Goal: Task Accomplishment & Management: Complete application form

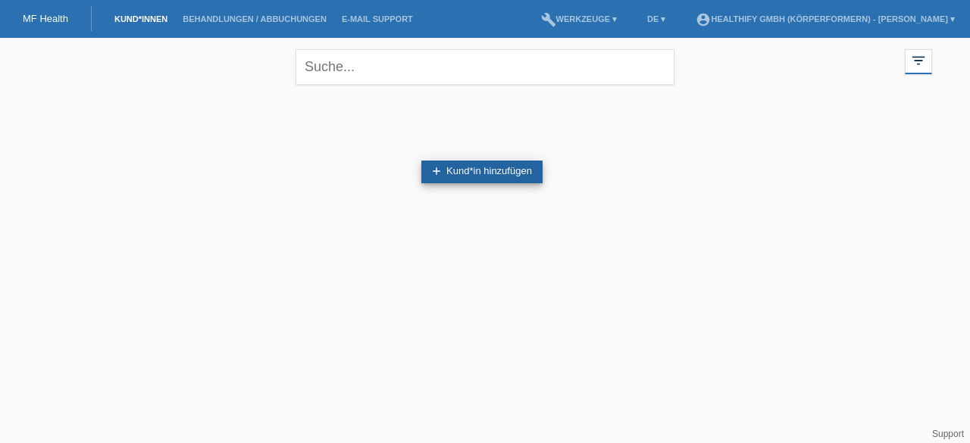
click at [485, 170] on link "add Kund*in hinzufügen" at bounding box center [481, 172] width 121 height 23
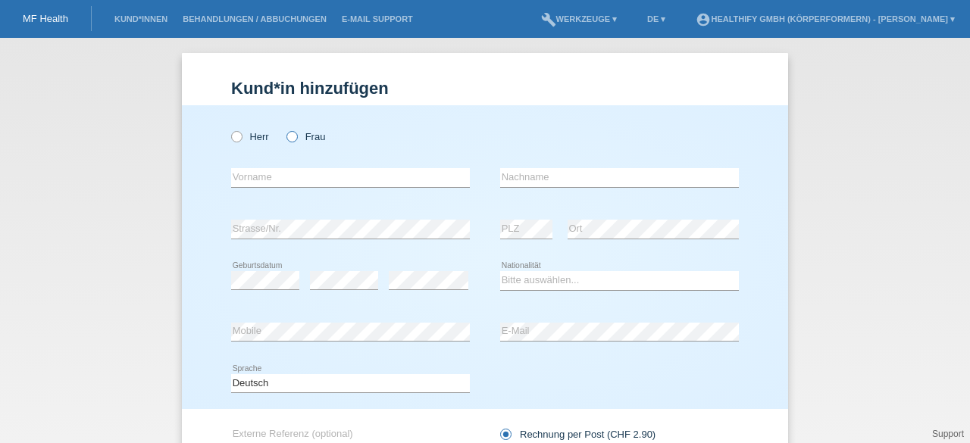
click at [284, 129] on icon at bounding box center [284, 129] width 0 height 0
click at [290, 137] on input "Frau" at bounding box center [291, 136] width 10 height 10
radio input "true"
click at [267, 183] on input "text" at bounding box center [350, 177] width 239 height 19
type input "Noemia"
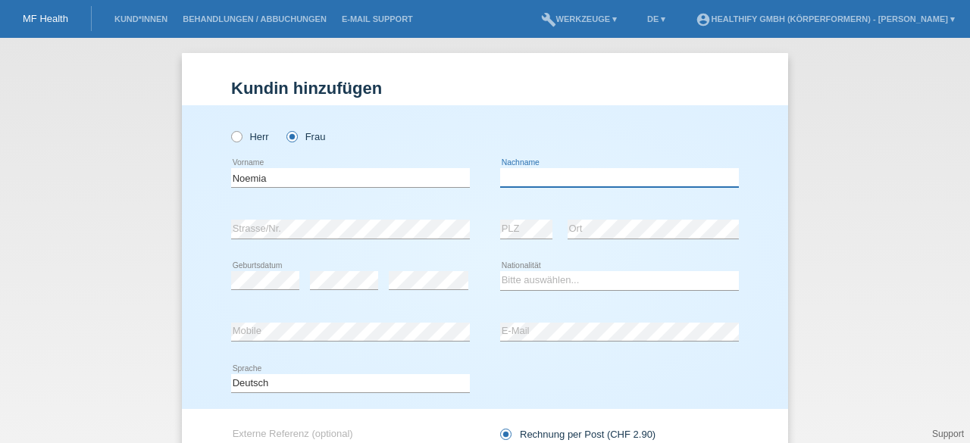
type input "Rodrigues"
select select "CH"
click at [552, 177] on input "Rodrigues" at bounding box center [619, 177] width 239 height 19
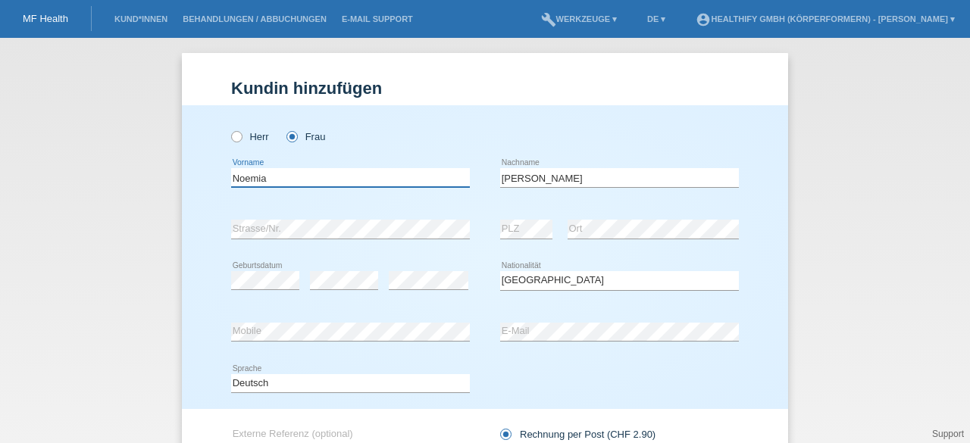
click at [245, 180] on input "Noemia" at bounding box center [350, 177] width 239 height 19
click at [305, 182] on input "Noèmia" at bounding box center [350, 177] width 239 height 19
type input "Noèmia"
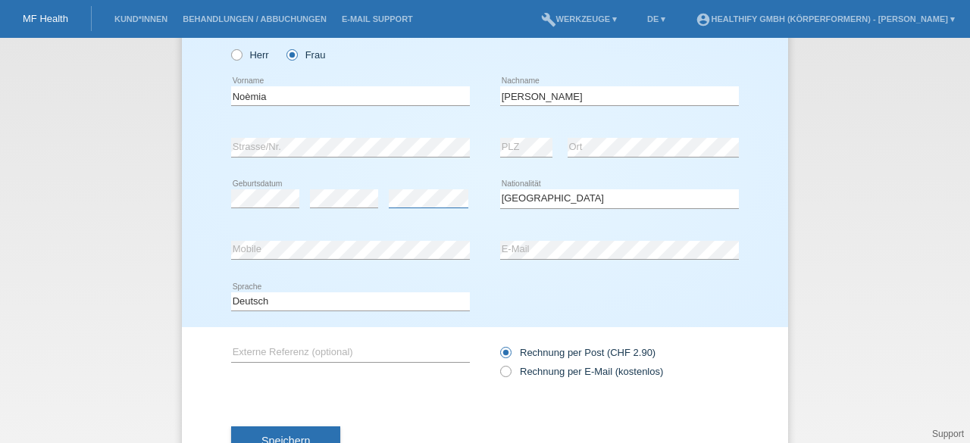
scroll to position [83, 0]
click at [498, 362] on icon at bounding box center [498, 362] width 0 height 0
click at [503, 370] on input "Rechnung per E-Mail (kostenlos)" at bounding box center [505, 373] width 10 height 19
radio input "true"
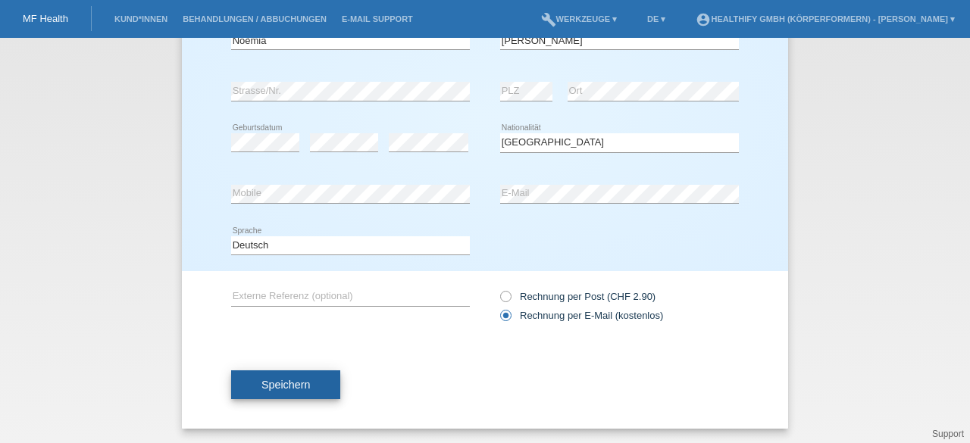
click at [305, 390] on button "Speichern" at bounding box center [285, 384] width 109 height 29
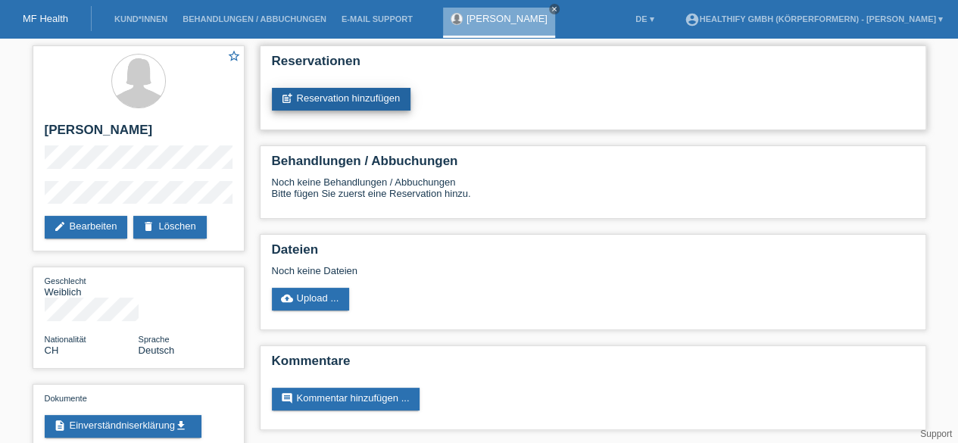
click at [340, 101] on link "post_add Reservation hinzufügen" at bounding box center [341, 99] width 139 height 23
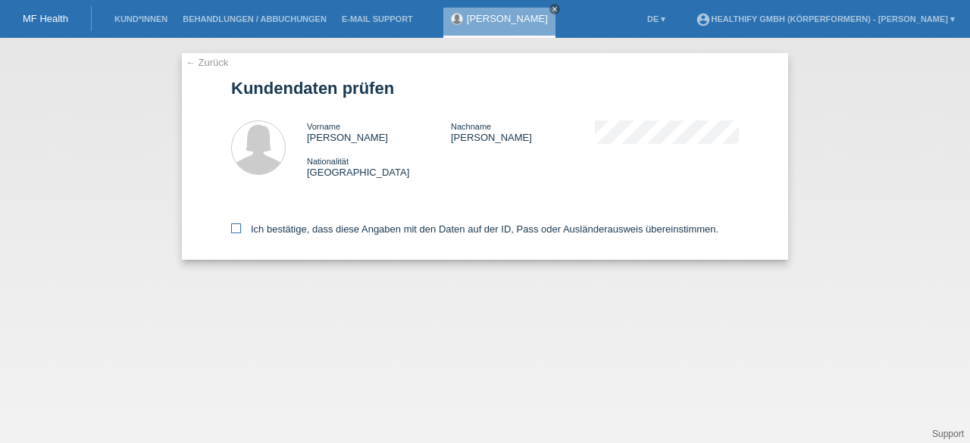
click at [233, 231] on icon at bounding box center [236, 228] width 10 height 10
click at [233, 231] on input "Ich bestätige, dass diese Angaben mit den Daten auf der ID, Pass oder Ausländer…" at bounding box center [236, 228] width 10 height 10
checkbox input "true"
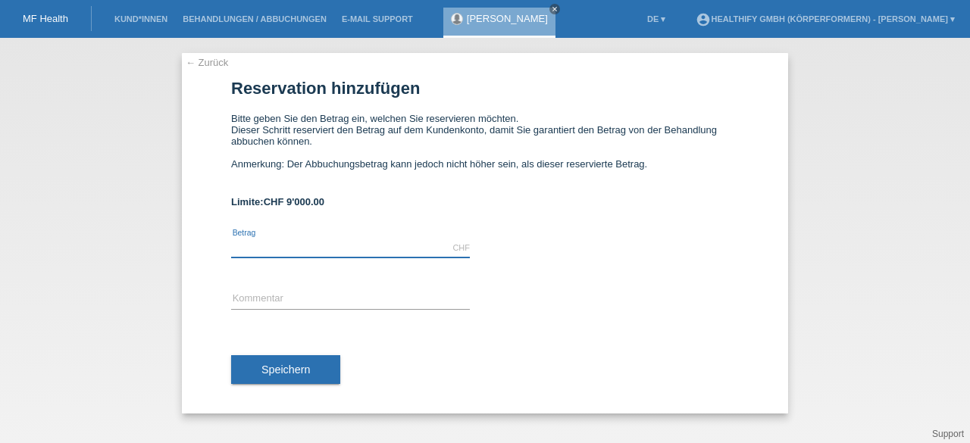
click at [365, 242] on input "text" at bounding box center [350, 248] width 239 height 19
type input "2156.90"
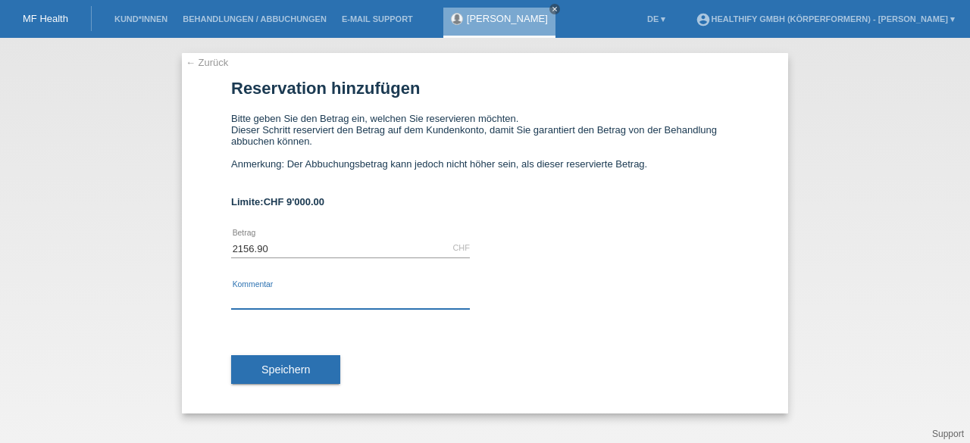
click at [282, 293] on input "text" at bounding box center [350, 299] width 239 height 19
type input "12 monats abo"
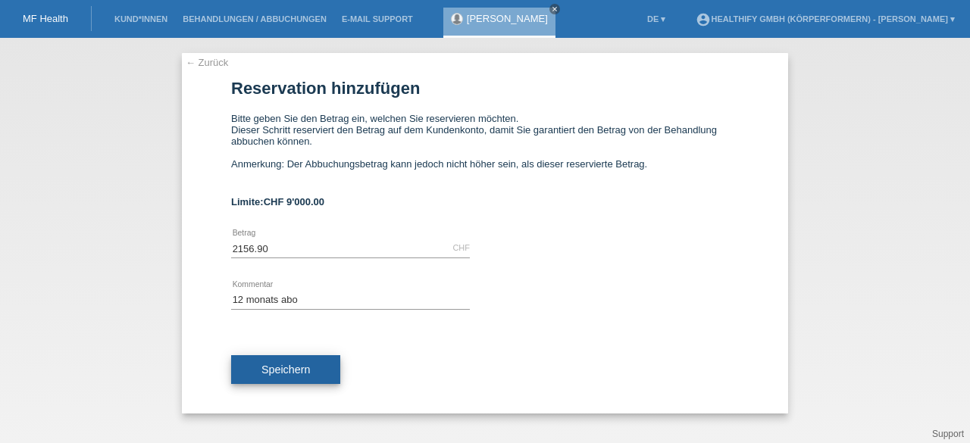
click at [294, 367] on span "Speichern" at bounding box center [285, 370] width 48 height 12
